Goal: Understand process/instructions: Learn how to perform a task or action

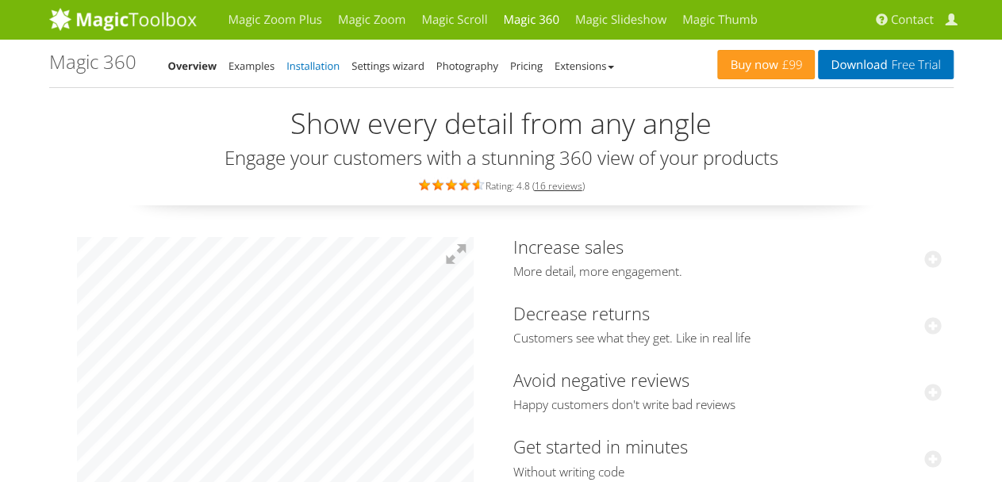
click at [328, 70] on link "Installation" at bounding box center [312, 66] width 53 height 14
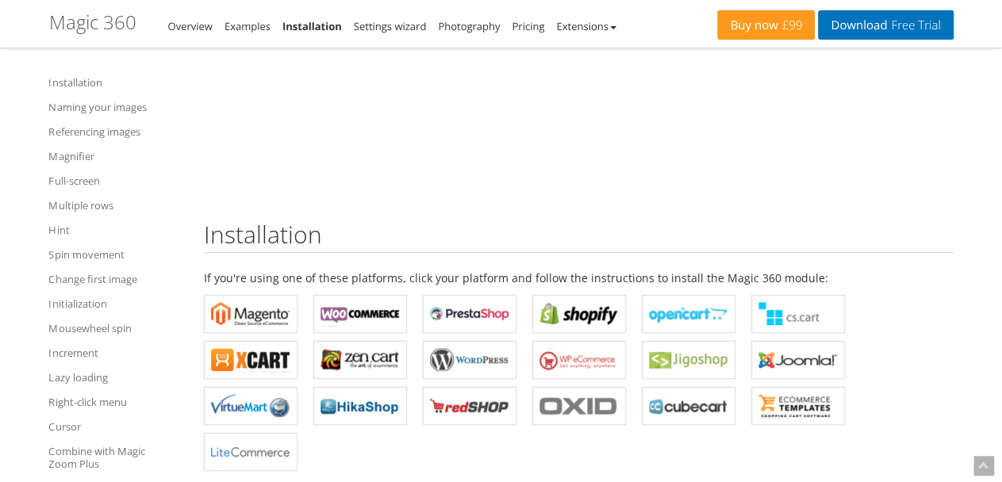
scroll to position [317, 0]
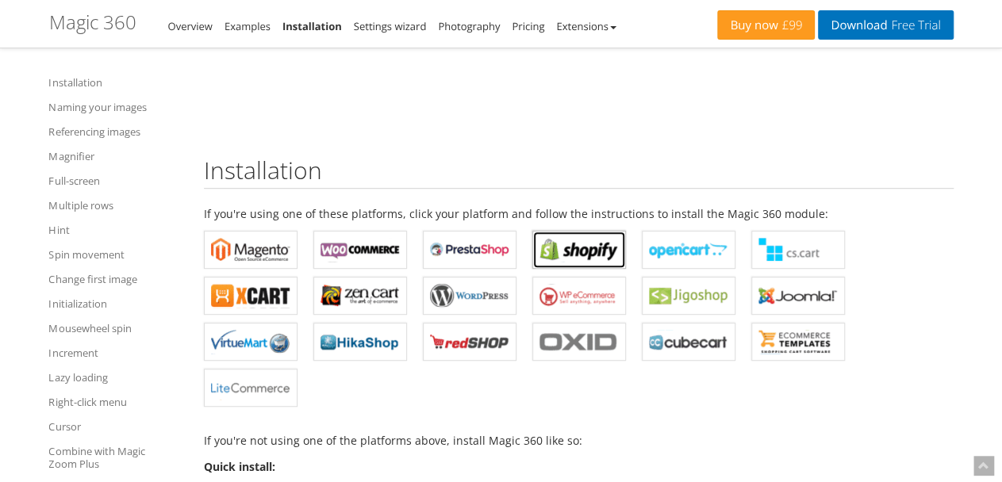
click at [571, 246] on b "Magic 360 for Shopify" at bounding box center [579, 250] width 79 height 24
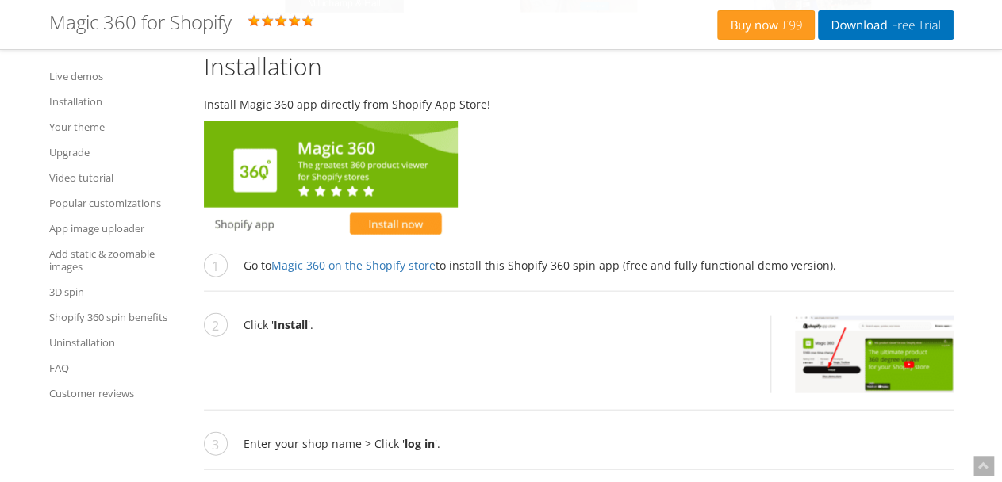
scroll to position [1666, 0]
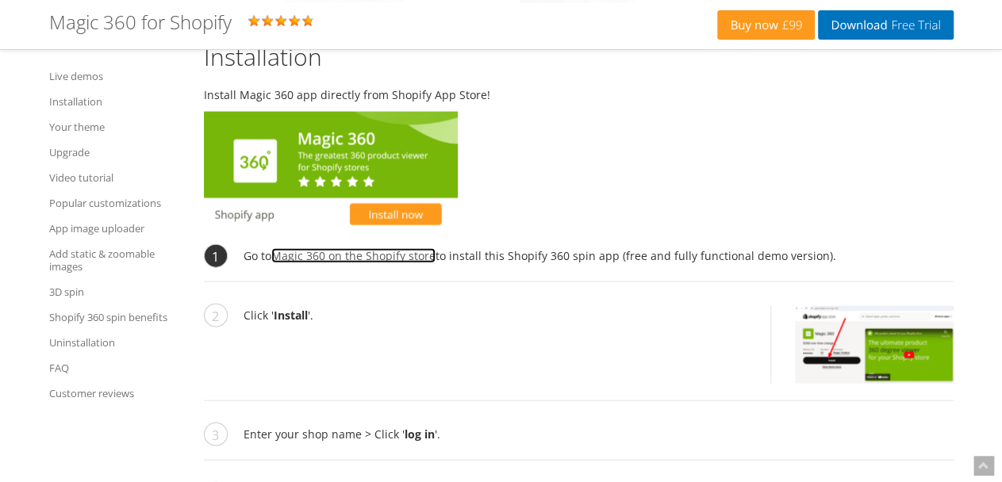
click at [360, 257] on link "Magic 360 on the Shopify store" at bounding box center [353, 255] width 164 height 15
